Goal: Communication & Community: Answer question/provide support

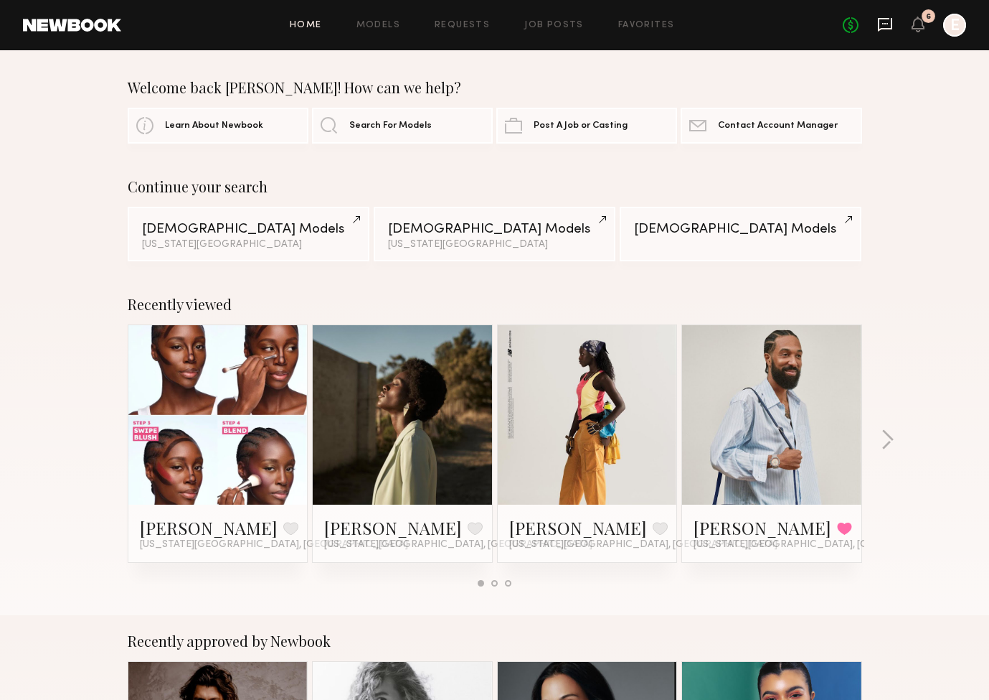
click at [882, 29] on icon at bounding box center [885, 25] width 14 height 14
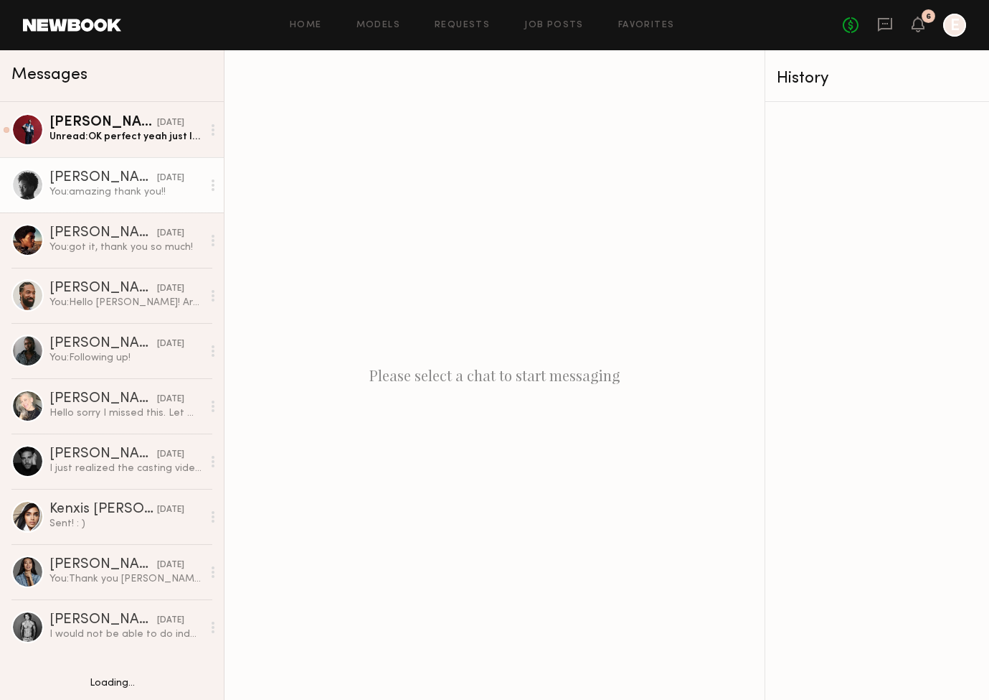
click at [103, 174] on div "[PERSON_NAME]" at bounding box center [104, 178] width 108 height 14
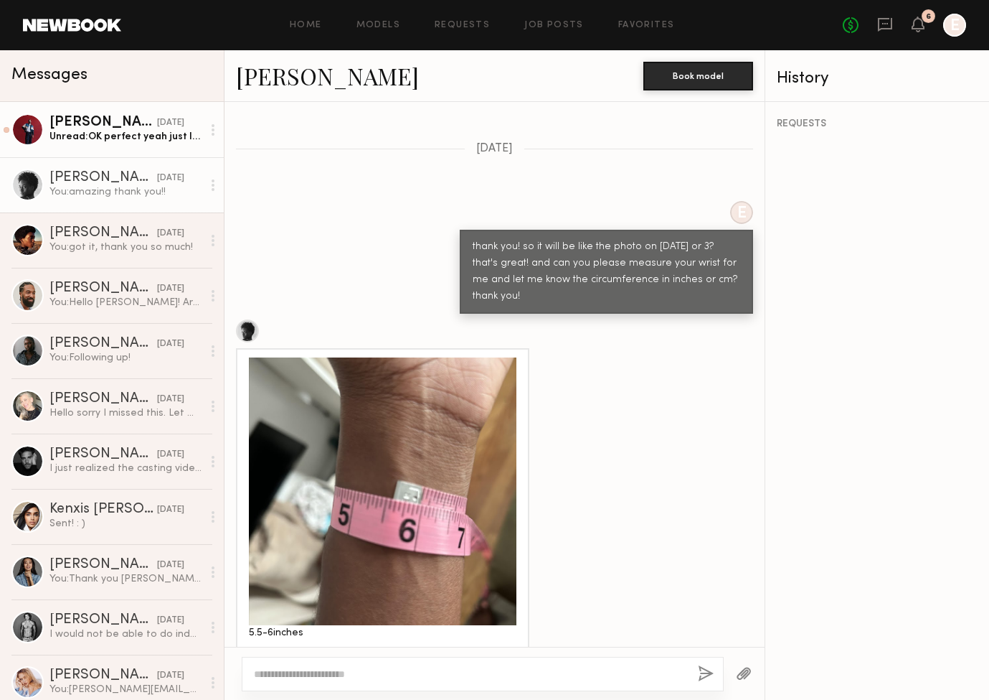
click at [121, 138] on div "Unread: OK perfect yeah just let me know!" at bounding box center [126, 137] width 153 height 14
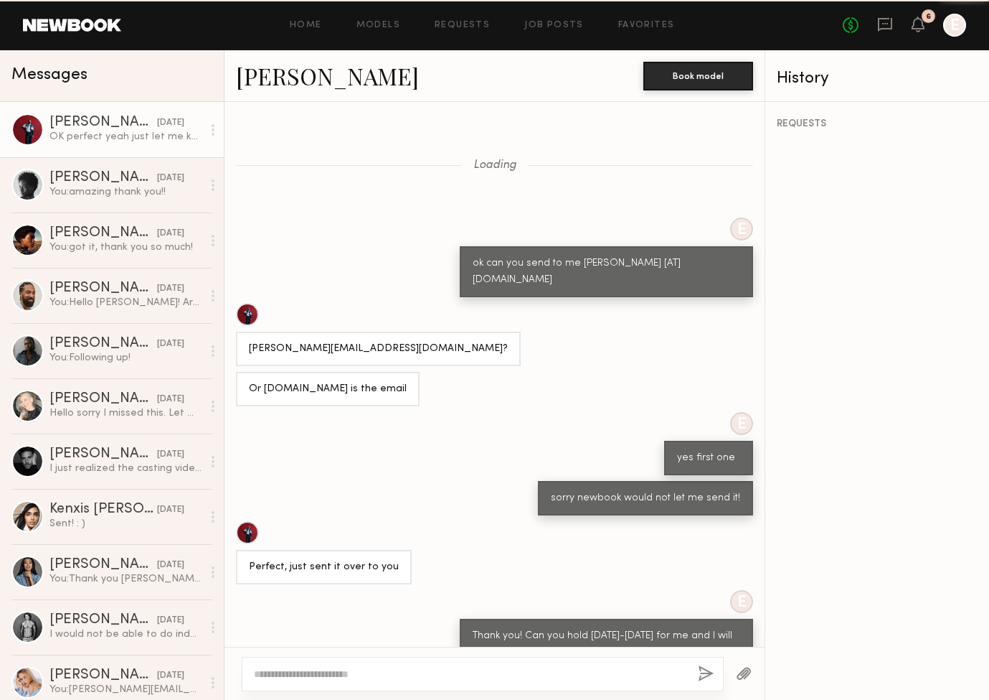
scroll to position [266, 0]
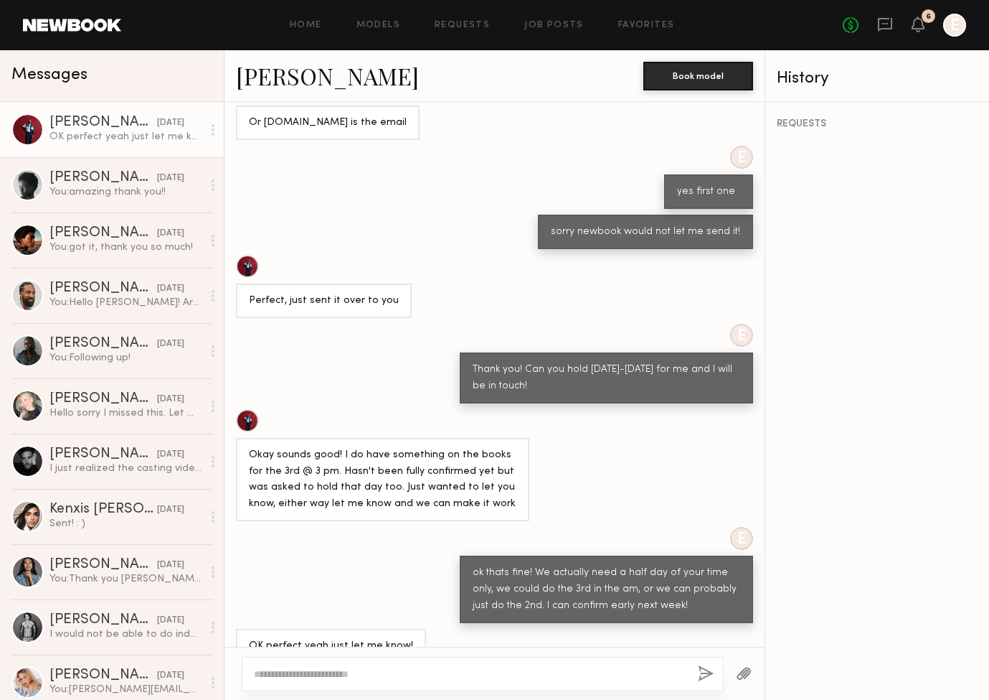
click at [142, 189] on div "You: amazing thank you!!" at bounding box center [126, 192] width 153 height 14
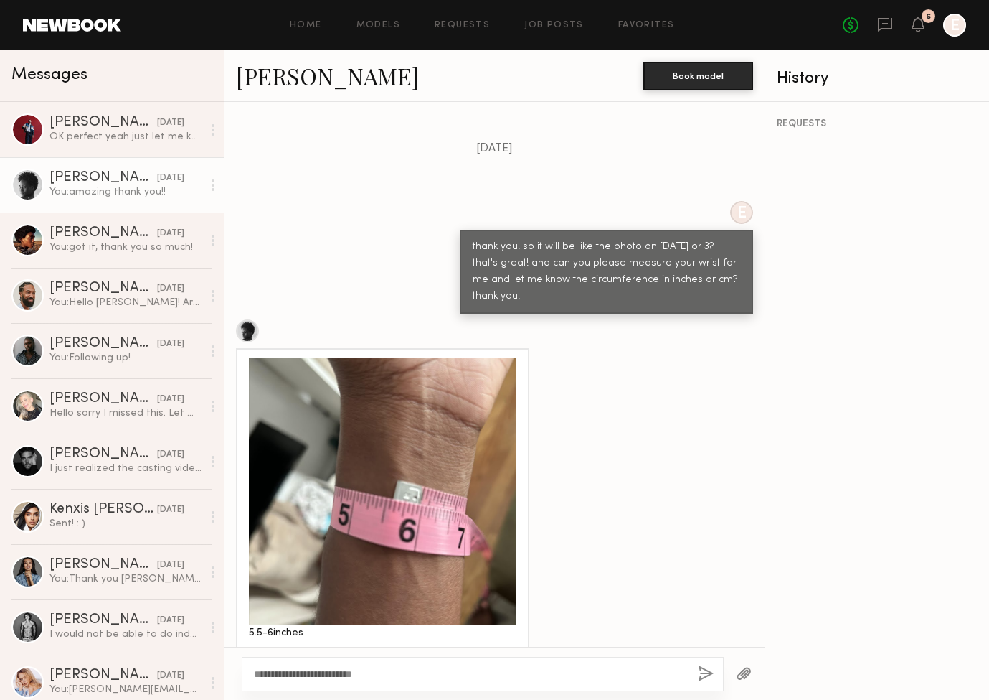
type textarea "**********"
